Goal: Transaction & Acquisition: Subscribe to service/newsletter

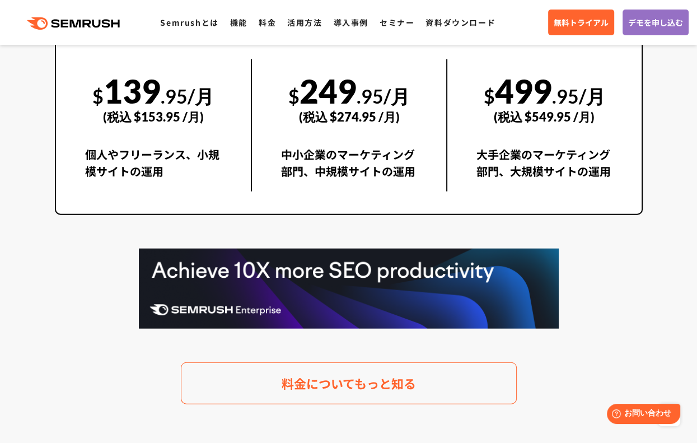
scroll to position [2015, 0]
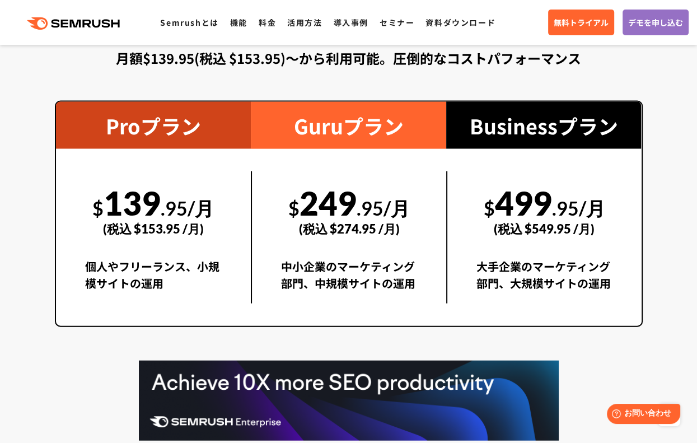
click at [668, 243] on section "料金プラン 月額$139.95(税込 $153.95)〜から利用可能。圧倒的なコストパフォーマンス Proプラン $ 139 .95/月 (税込 $153.9…" at bounding box center [348, 253] width 697 height 626
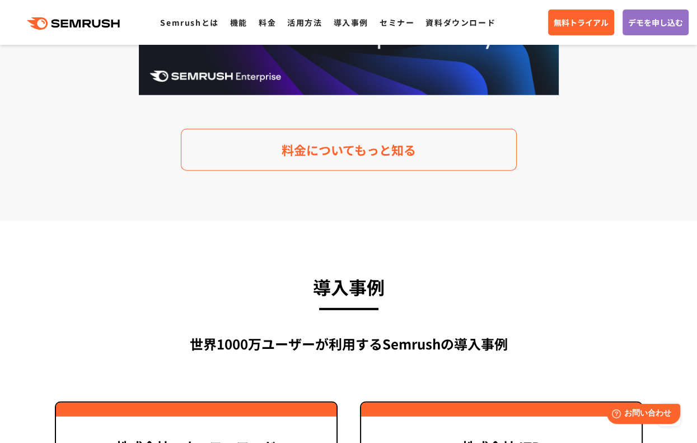
scroll to position [2275, 0]
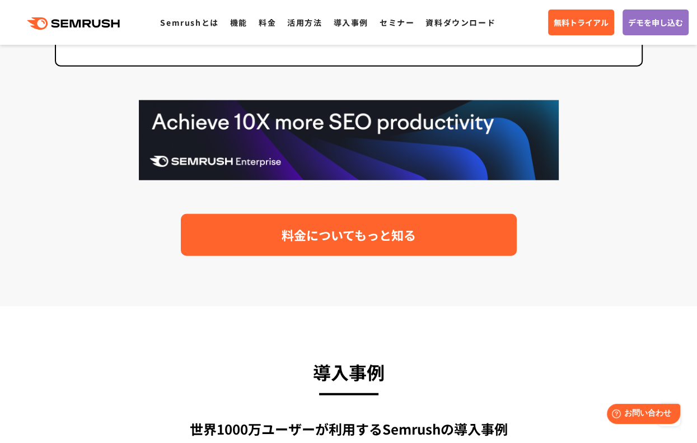
click at [323, 238] on span "料金についてもっと知る" at bounding box center [349, 235] width 134 height 20
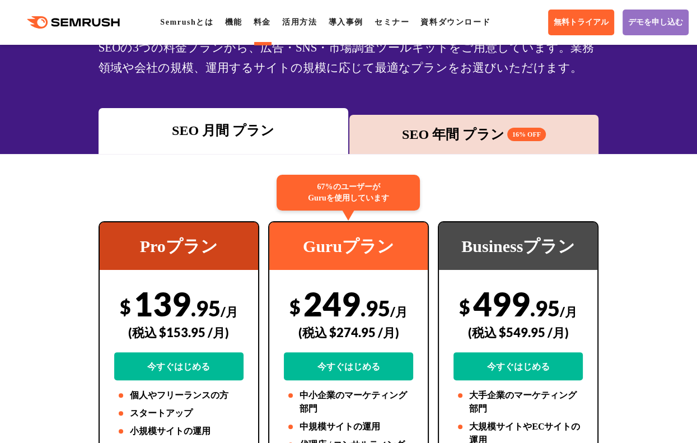
scroll to position [112, 0]
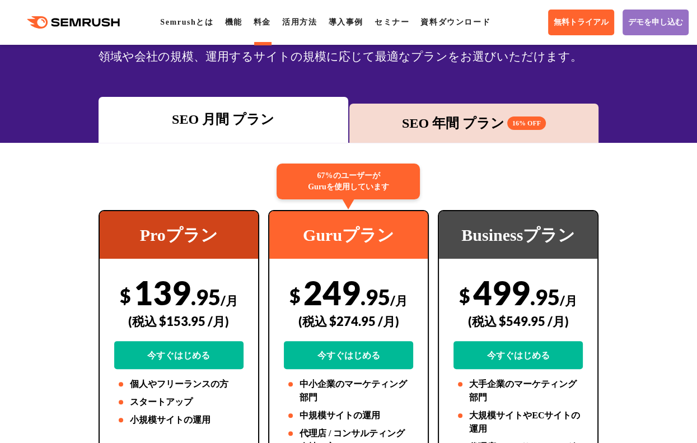
click at [421, 125] on div "SEO 年間 プラン 16% OFF" at bounding box center [474, 123] width 238 height 20
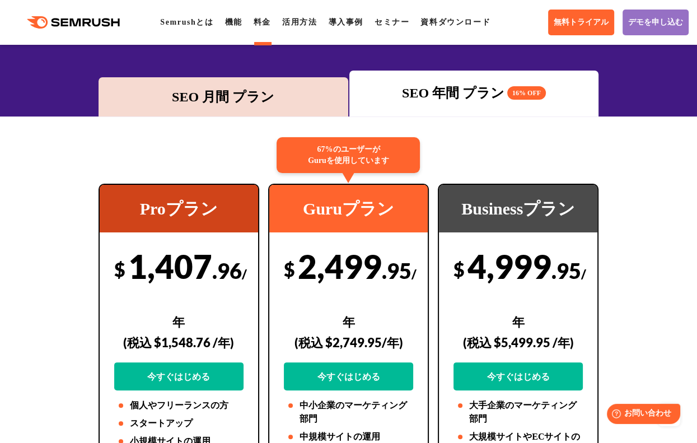
scroll to position [99, 0]
